Goal: Find specific page/section: Find specific page/section

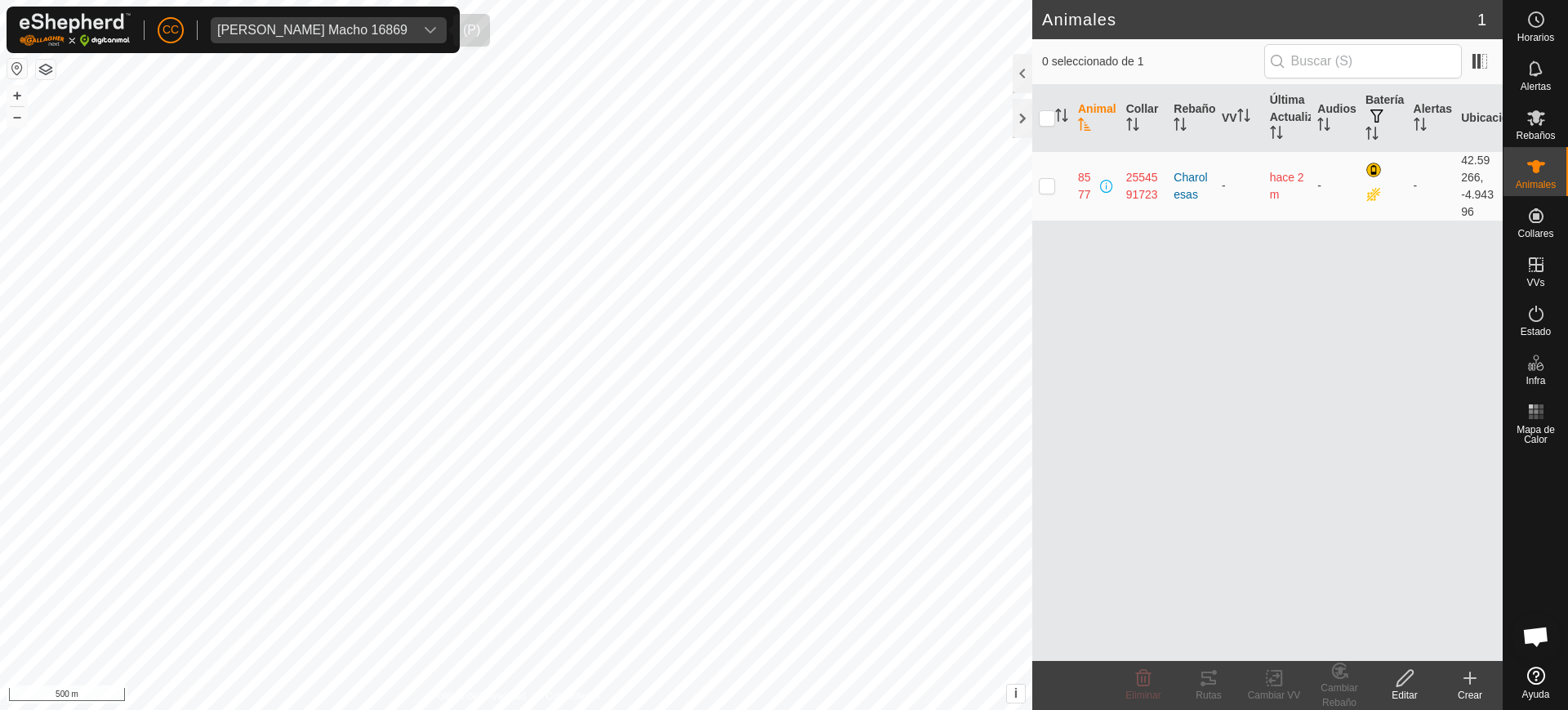
click at [255, 21] on span "[PERSON_NAME] Macho 16869" at bounding box center [312, 30] width 203 height 26
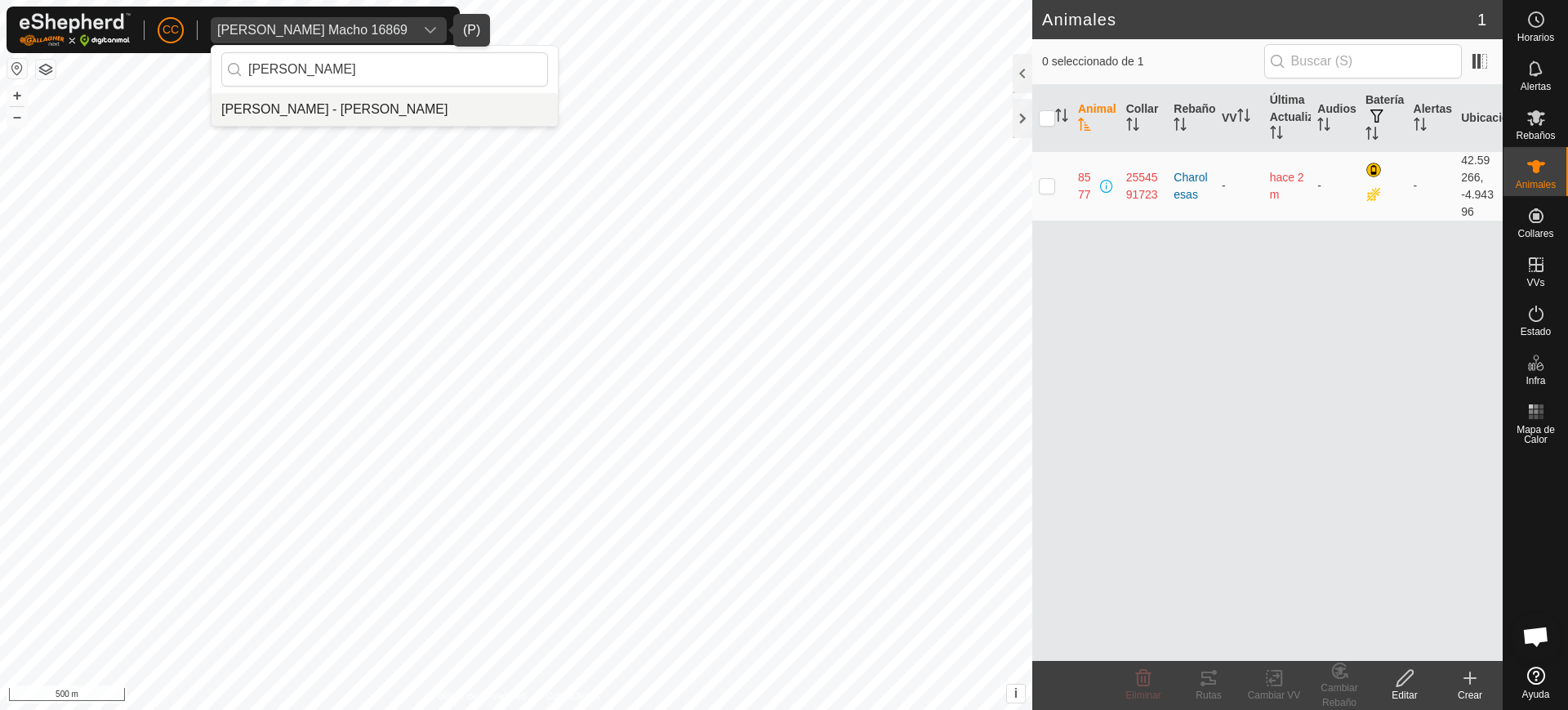
type input "[PERSON_NAME]"
click at [364, 112] on li "[PERSON_NAME] - [PERSON_NAME]" at bounding box center [385, 109] width 346 height 32
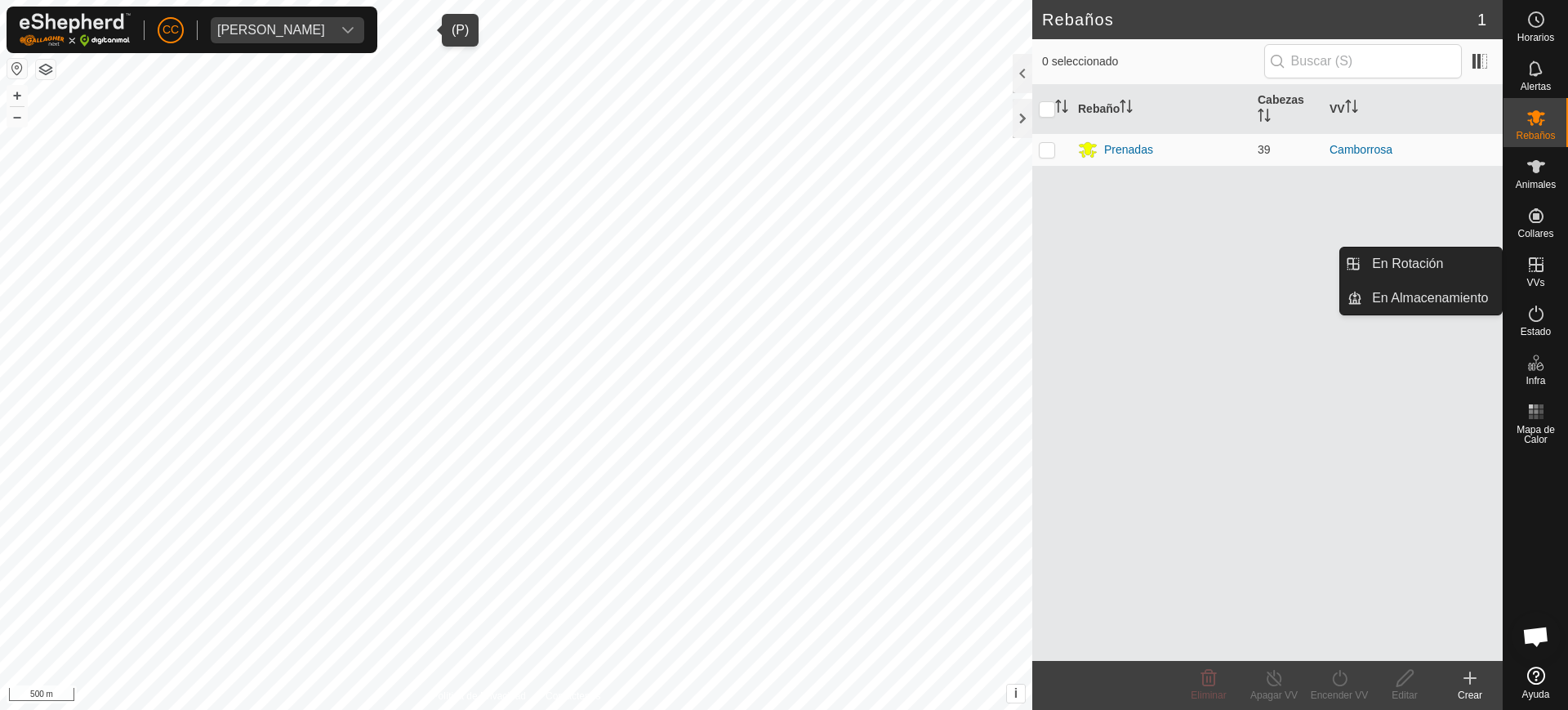
click at [1541, 266] on icon at bounding box center [1536, 264] width 20 height 20
click at [1450, 258] on link "En Rotación" at bounding box center [1432, 264] width 140 height 32
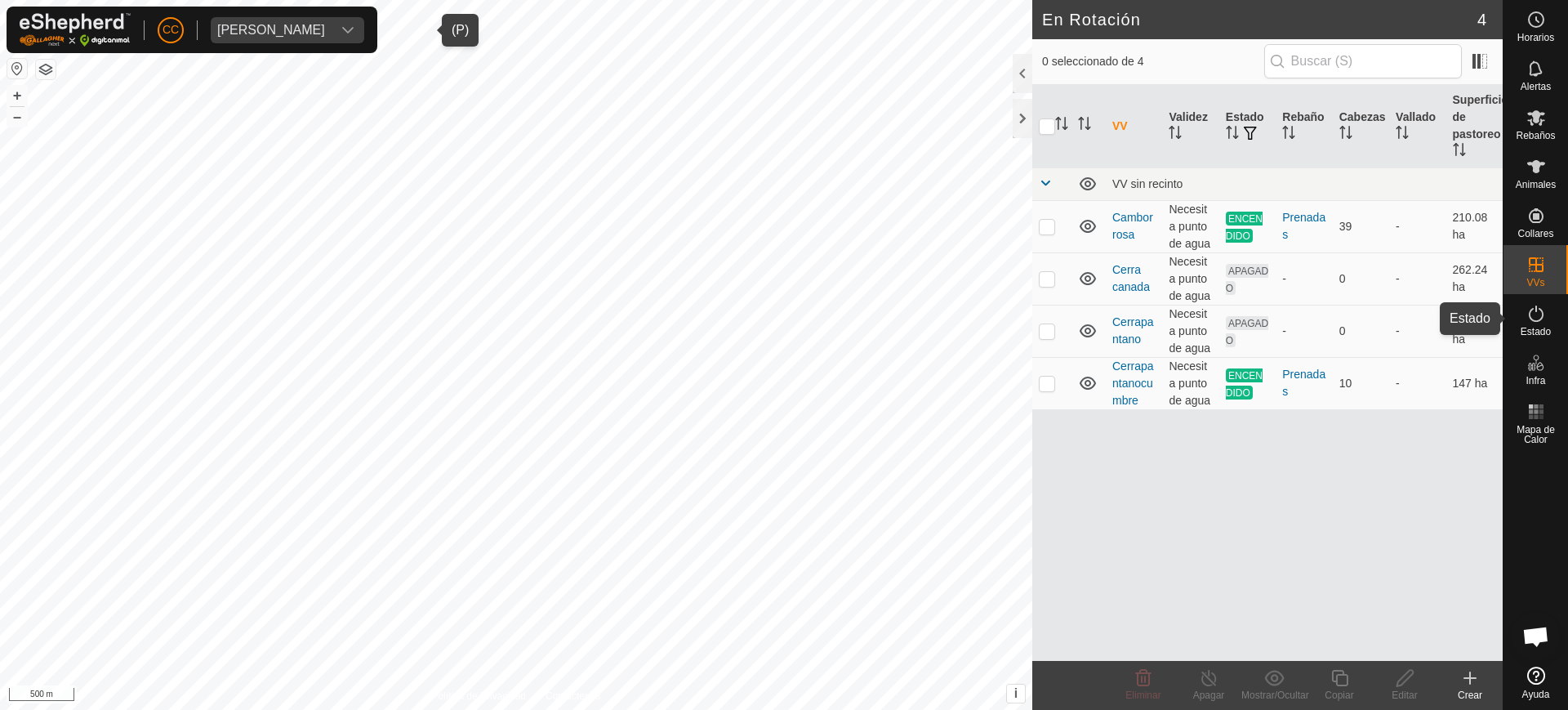
click at [1554, 321] on div "Estado" at bounding box center [1536, 319] width 65 height 49
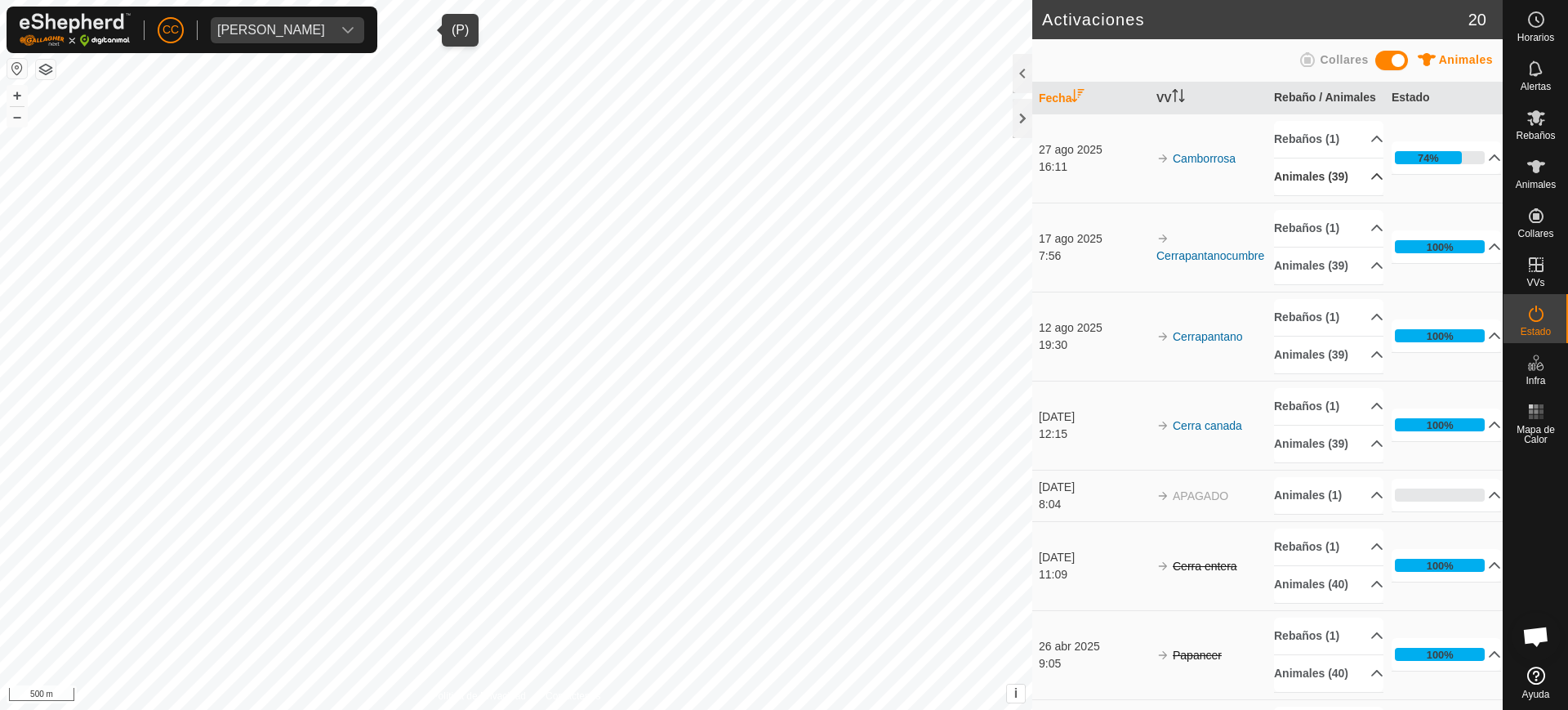
click at [1300, 195] on p-accordion-header "Animales (39)" at bounding box center [1328, 176] width 110 height 37
